Goal: Transaction & Acquisition: Purchase product/service

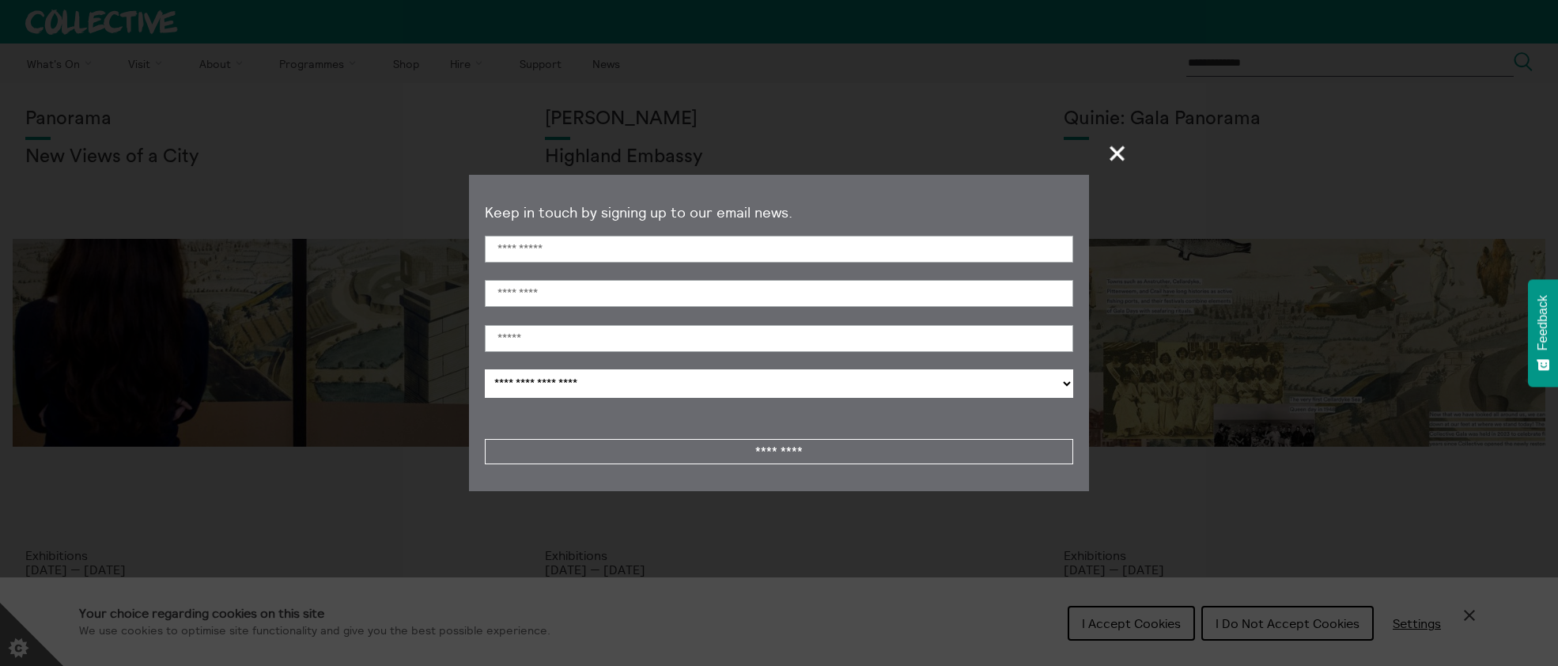
click at [1117, 156] on span "+" at bounding box center [1117, 153] width 47 height 47
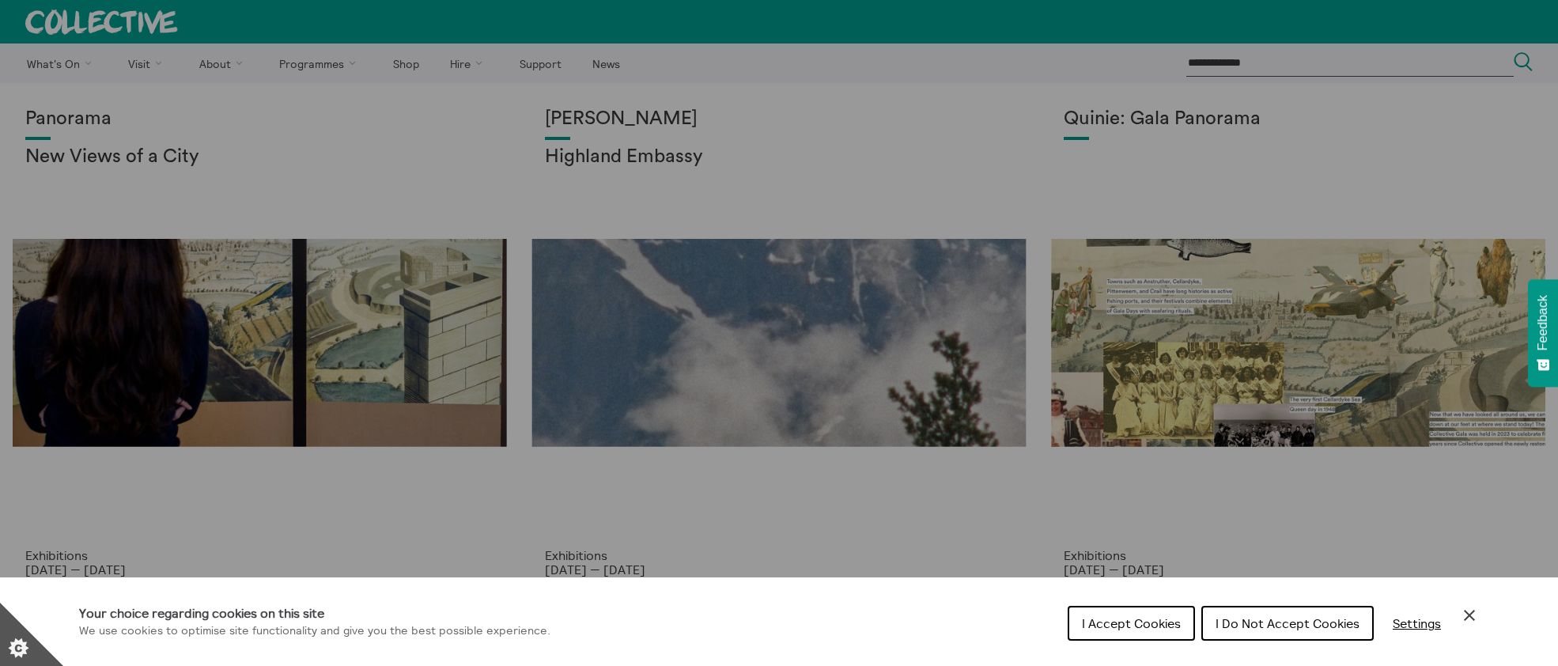
click at [1429, 630] on button "Settings" at bounding box center [1417, 623] width 74 height 32
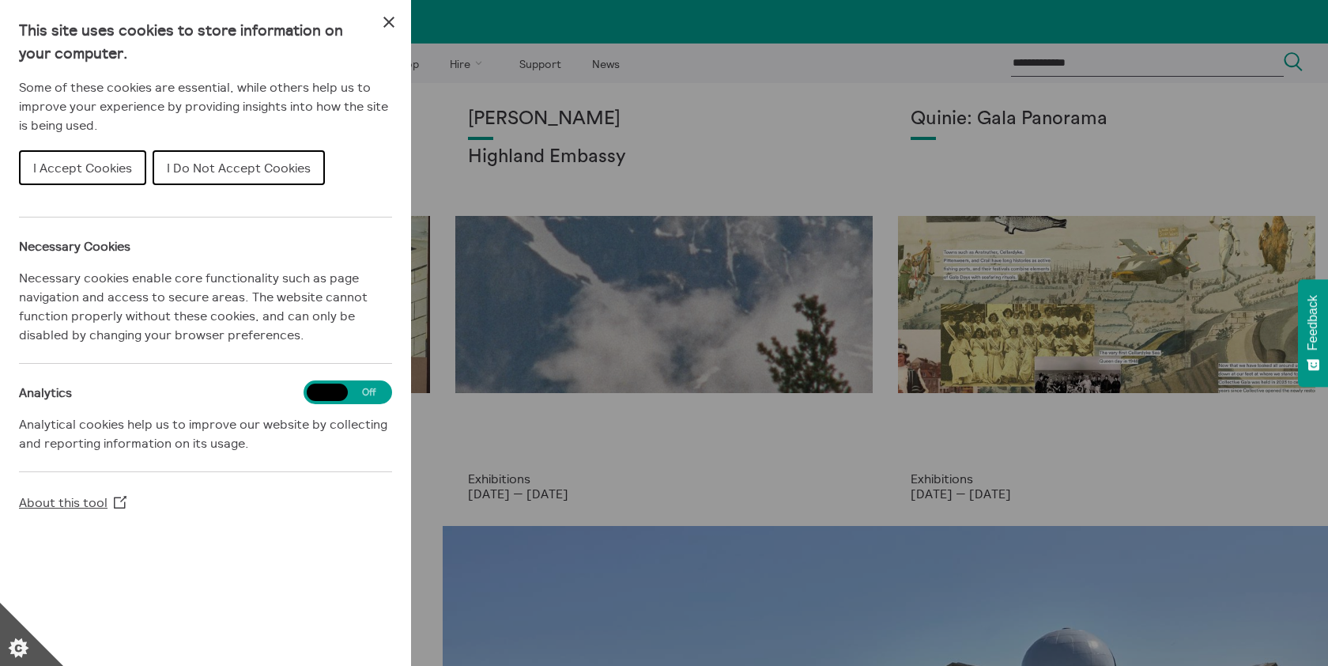
click at [333, 398] on span "Cookie preferences" at bounding box center [327, 391] width 41 height 17
click at [108, 161] on span "I Accept Cookies" at bounding box center [82, 168] width 99 height 16
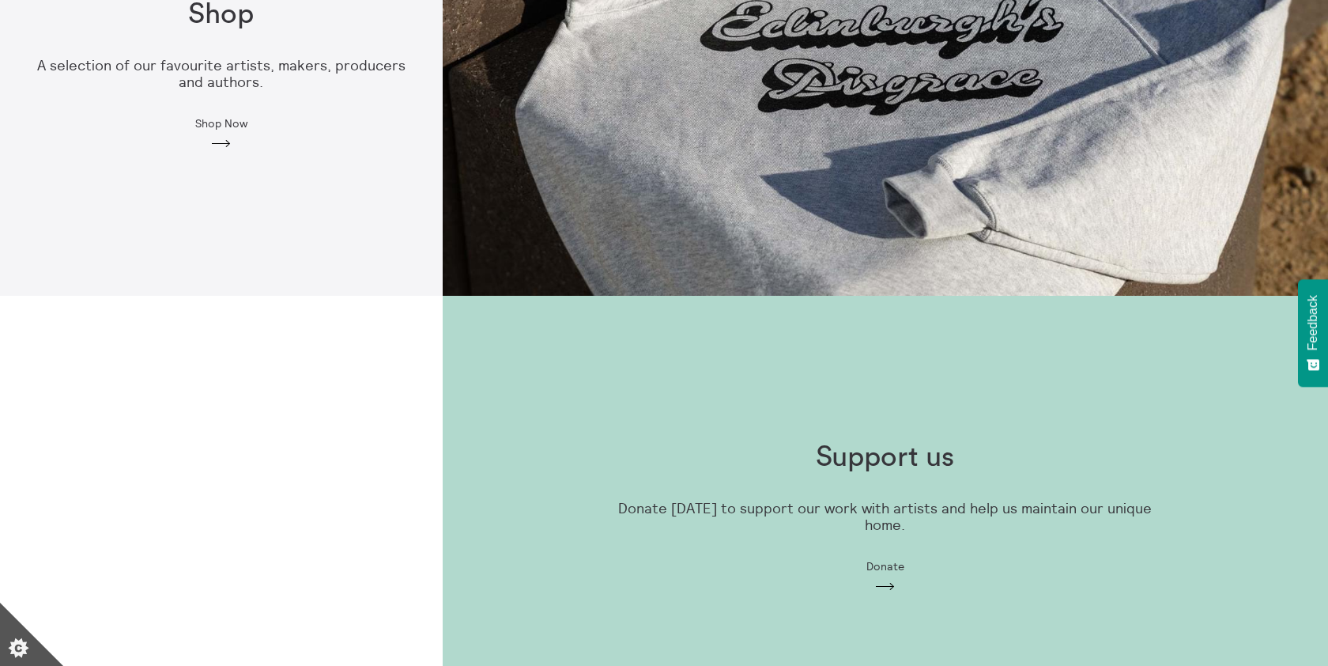
scroll to position [1494, 0]
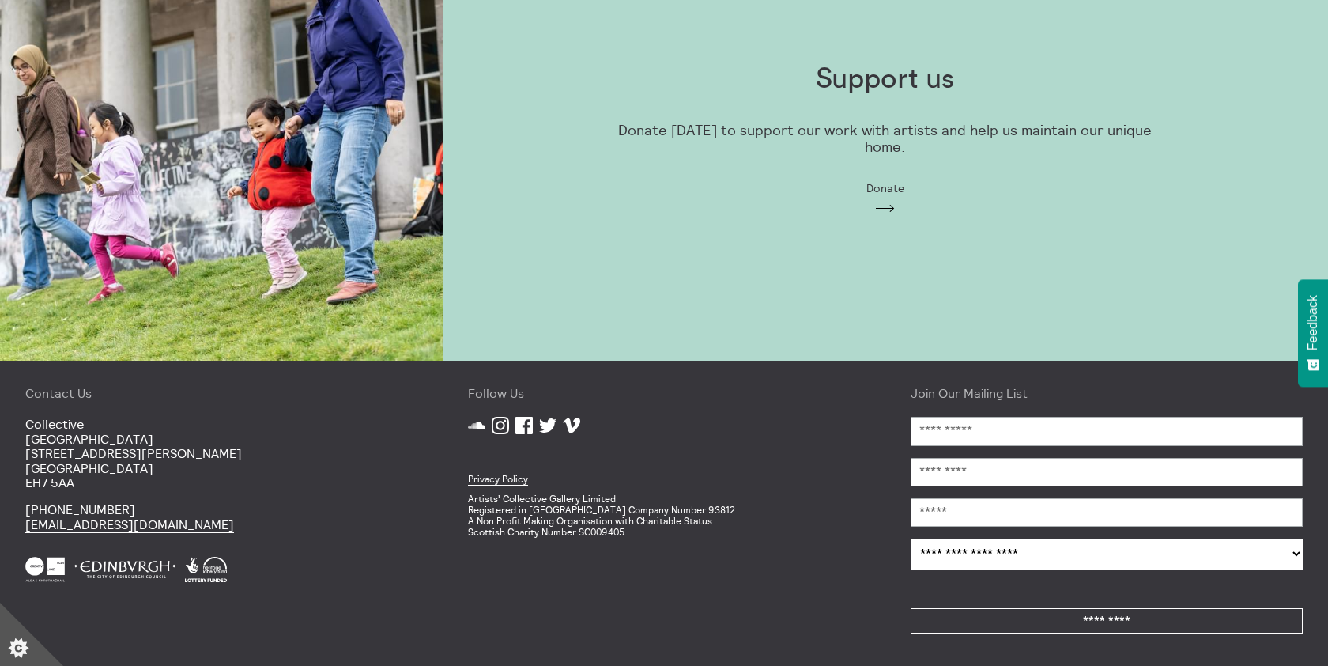
click at [482, 426] on icon at bounding box center [476, 426] width 17 height 8
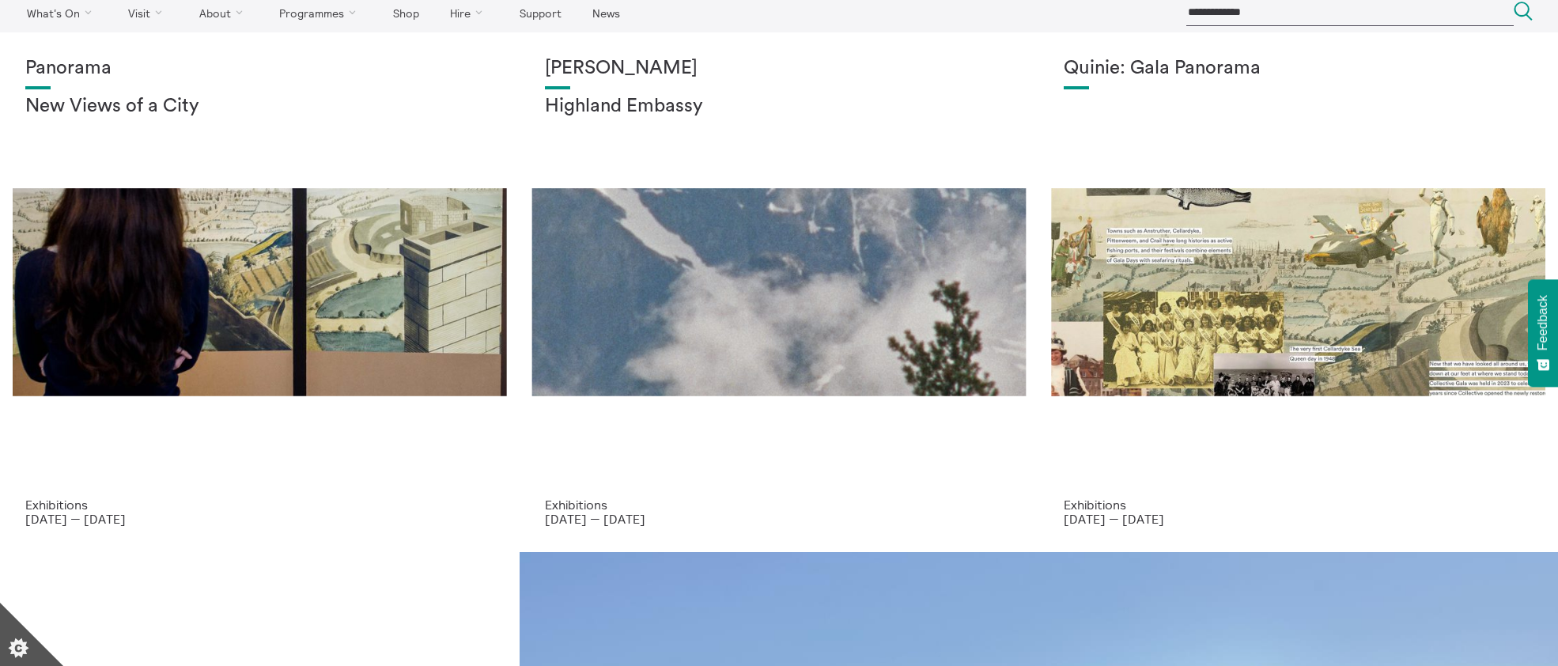
scroll to position [0, 0]
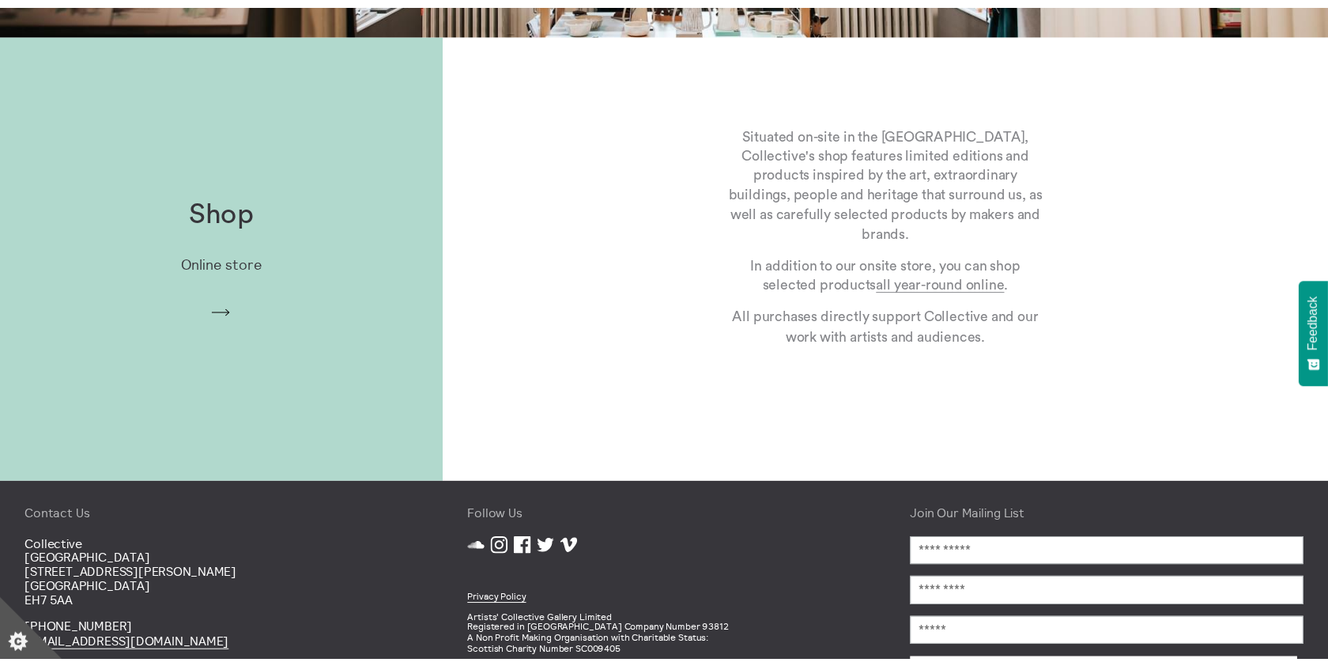
scroll to position [490, 0]
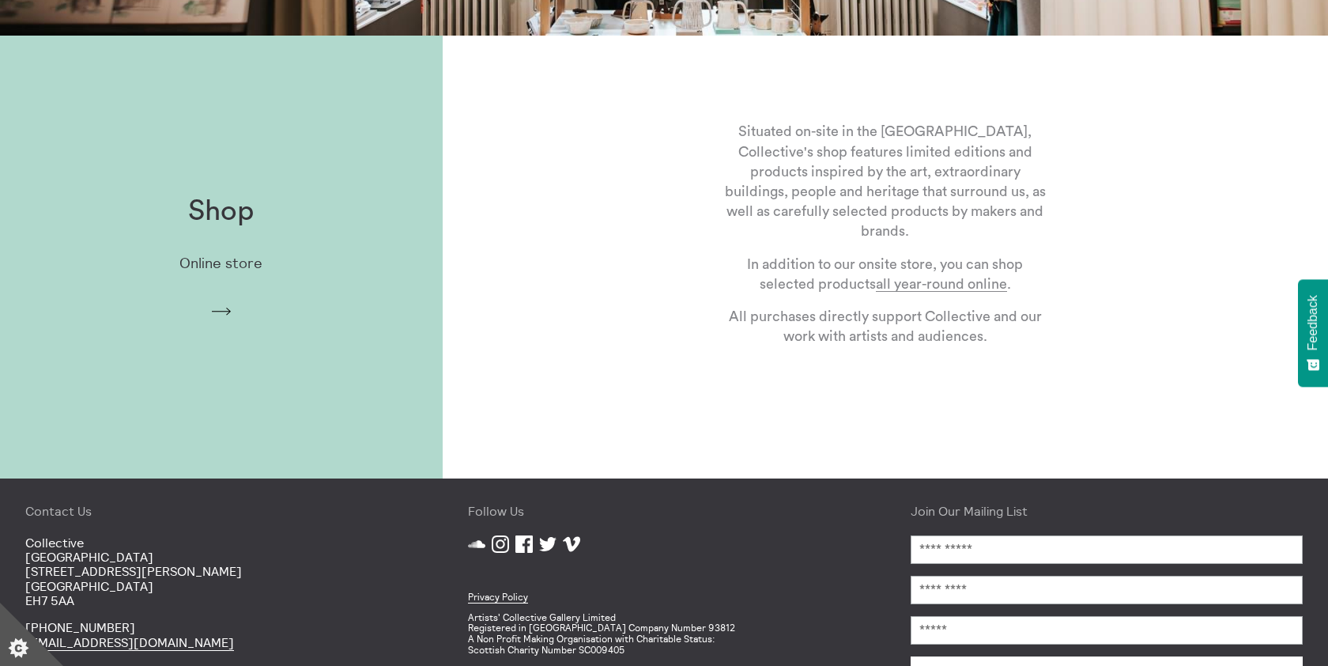
click at [240, 265] on p "Online store" at bounding box center [220, 263] width 83 height 17
